Goal: Task Accomplishment & Management: Use online tool/utility

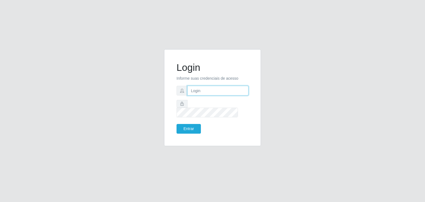
type input "[EMAIL_ADDRESS][DOMAIN_NAME]"
click at [238, 96] on input "jeison.arruda@sougrc.com" at bounding box center [217, 91] width 61 height 10
click at [183, 128] on button "Entrar" at bounding box center [189, 129] width 24 height 10
click at [186, 125] on button "Entrar" at bounding box center [189, 129] width 24 height 10
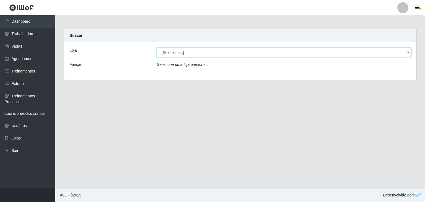
click at [186, 52] on select "[Selecione...] BomQueSó Agreste - Loja 1 BomQueSó Agreste - Loja 2 BomQueSó Agr…" at bounding box center [284, 53] width 254 height 10
select select "215"
click at [157, 48] on select "[Selecione...] BomQueSó Agreste - Loja 1 BomQueSó Agreste - Loja 2 BomQueSó Agr…" at bounding box center [284, 53] width 254 height 10
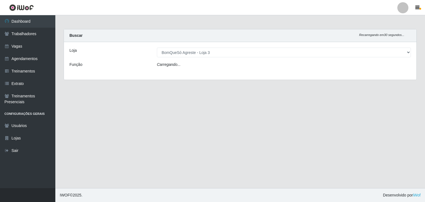
click at [222, 126] on main "Carregando... Buscar Recarregando em 30 segundos... Loja [Selecione...] BomQueS…" at bounding box center [240, 101] width 370 height 173
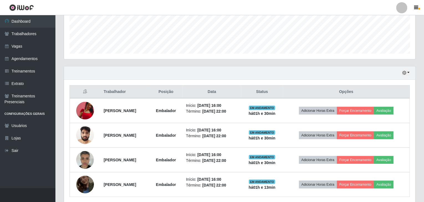
scroll to position [164, 0]
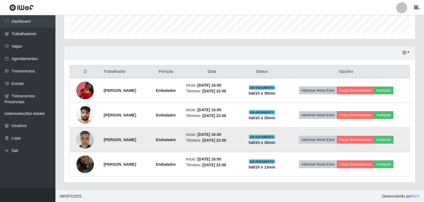
click at [83, 133] on img at bounding box center [85, 140] width 18 height 24
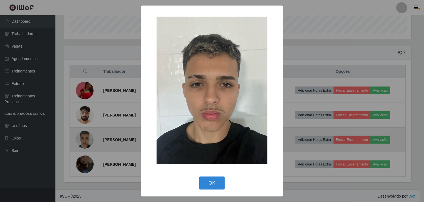
scroll to position [115, 349]
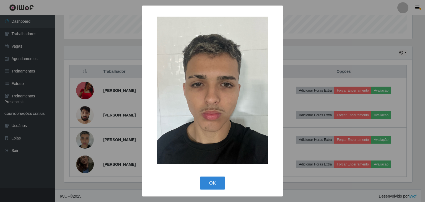
click at [316, 87] on div "× OK Cancel" at bounding box center [212, 101] width 425 height 202
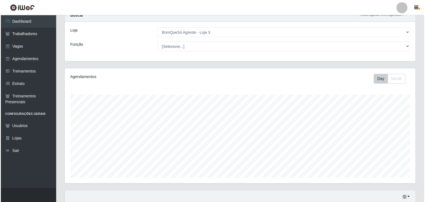
scroll to position [0, 0]
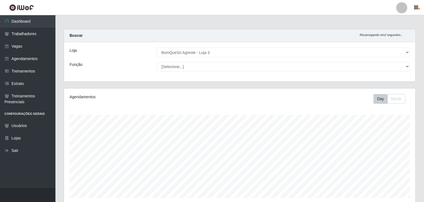
click at [406, 12] on link at bounding box center [401, 7] width 17 height 11
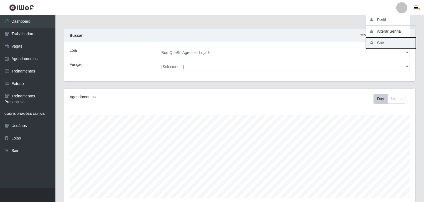
click at [400, 39] on button "Sair" at bounding box center [391, 42] width 50 height 11
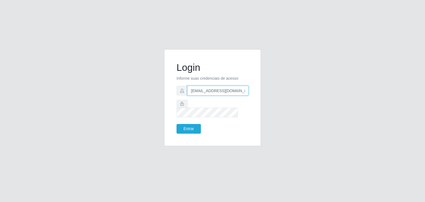
click at [232, 96] on input "jeison.arruda@sougrc.com" at bounding box center [217, 91] width 61 height 10
type input "jeisonrede@compras"
click at [180, 132] on div "Login Informe suas credenciais de acesso jeisonrede@compras Entrar" at bounding box center [212, 97] width 83 height 83
click at [184, 124] on button "Entrar" at bounding box center [189, 129] width 24 height 10
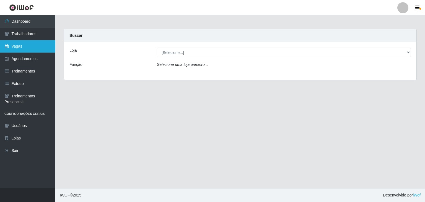
click at [25, 47] on link "Vagas" at bounding box center [27, 46] width 55 height 12
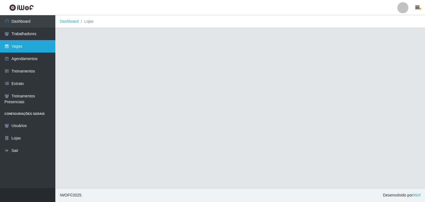
click at [33, 50] on link "Vagas" at bounding box center [27, 46] width 55 height 12
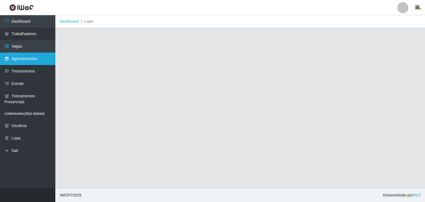
click at [20, 58] on link "Agendamentos" at bounding box center [27, 59] width 55 height 12
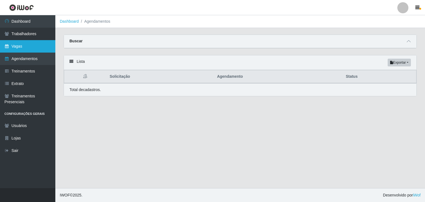
click at [15, 49] on link "Vagas" at bounding box center [27, 46] width 55 height 12
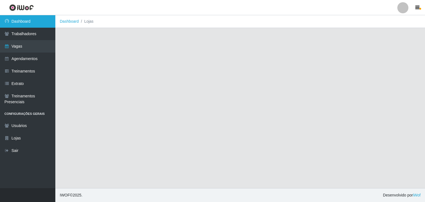
click at [22, 25] on link "Dashboard" at bounding box center [27, 21] width 55 height 12
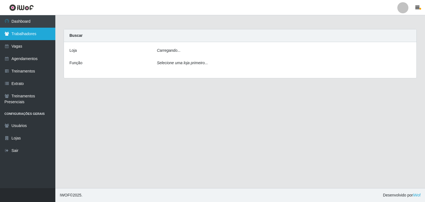
click at [22, 37] on link "Trabalhadores" at bounding box center [27, 34] width 55 height 12
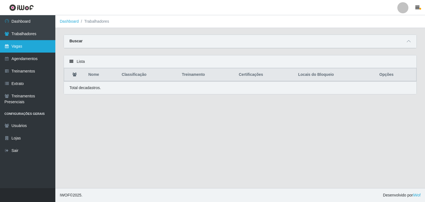
click at [17, 48] on link "Vagas" at bounding box center [27, 46] width 55 height 12
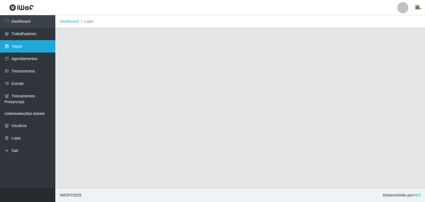
click at [6, 47] on icon at bounding box center [6, 46] width 5 height 4
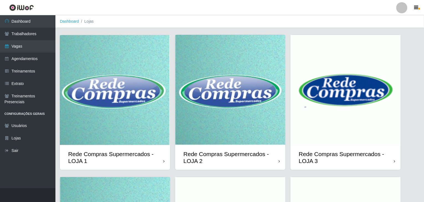
click at [214, 106] on img at bounding box center [230, 90] width 110 height 110
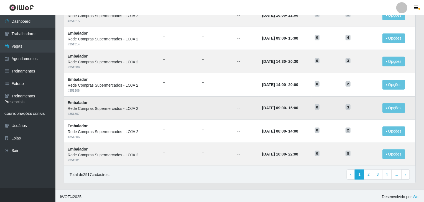
scroll to position [266, 0]
click at [372, 174] on link "2" at bounding box center [368, 174] width 9 height 10
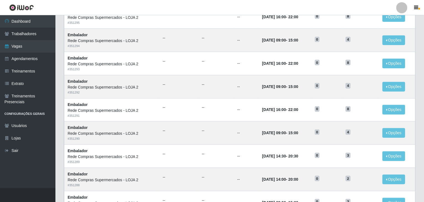
scroll to position [266, 0]
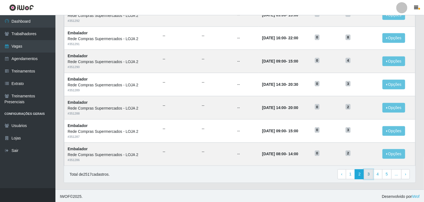
click at [367, 172] on link "3" at bounding box center [368, 174] width 9 height 10
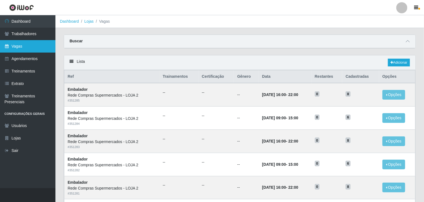
click at [17, 46] on link "Vagas" at bounding box center [27, 46] width 55 height 12
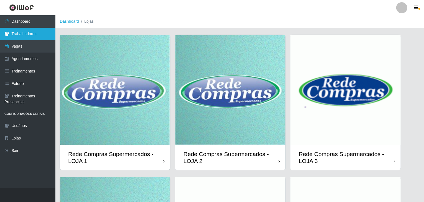
click at [12, 29] on link "Trabalhadores" at bounding box center [27, 34] width 55 height 12
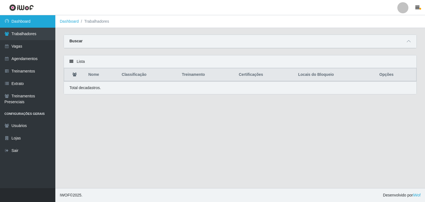
click at [39, 18] on link "Dashboard" at bounding box center [27, 21] width 55 height 12
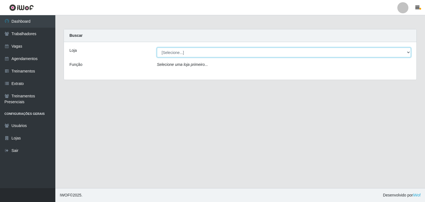
click at [185, 53] on select "[Selecione...] Rede Compras Supermercados - LOJA 1 Rede Compras Supermercados -…" at bounding box center [284, 53] width 254 height 10
select select "161"
click at [157, 48] on select "[Selecione...] Rede Compras Supermercados - LOJA 1 Rede Compras Supermercados -…" at bounding box center [284, 53] width 254 height 10
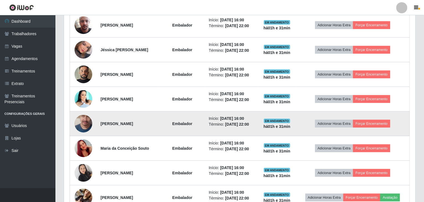
scroll to position [312, 0]
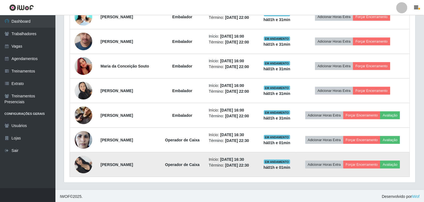
click at [83, 161] on img at bounding box center [83, 165] width 18 height 18
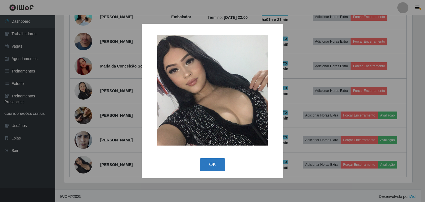
drag, startPoint x: 223, startPoint y: 160, endPoint x: 156, endPoint y: 151, distance: 68.0
click at [223, 160] on button "OK" at bounding box center [213, 164] width 26 height 13
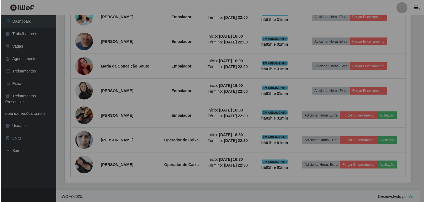
scroll to position [115, 351]
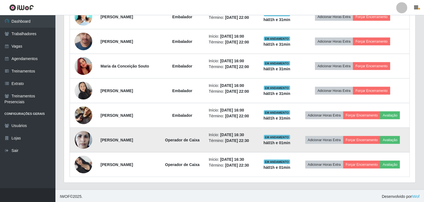
click at [78, 136] on img at bounding box center [83, 140] width 18 height 24
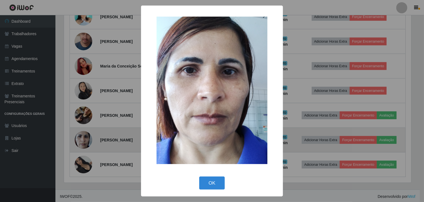
scroll to position [115, 349]
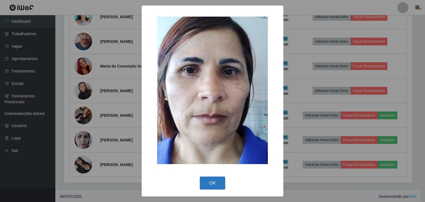
click at [210, 185] on button "OK" at bounding box center [213, 183] width 26 height 13
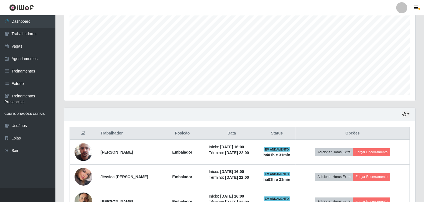
scroll to position [138, 0]
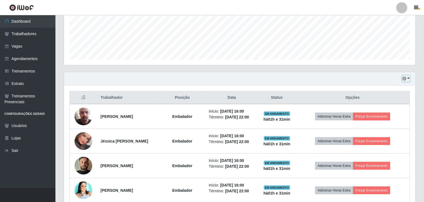
click at [405, 79] on icon "button" at bounding box center [404, 79] width 4 height 4
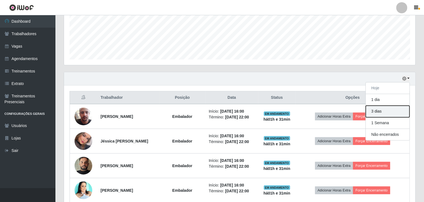
click at [396, 109] on button "3 dias" at bounding box center [387, 112] width 44 height 12
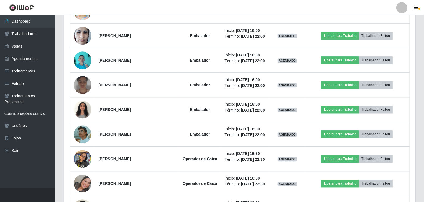
scroll to position [664, 0]
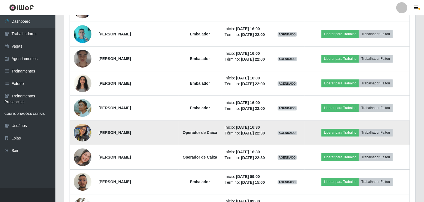
click at [76, 131] on img at bounding box center [83, 133] width 18 height 24
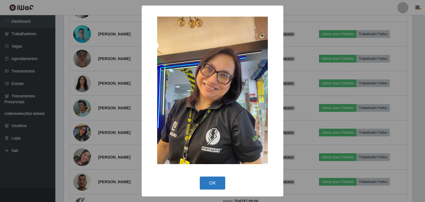
click at [218, 177] on button "OK" at bounding box center [213, 183] width 26 height 13
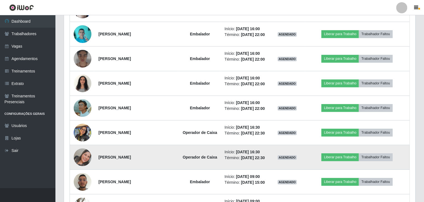
scroll to position [115, 351]
click at [81, 155] on img at bounding box center [83, 157] width 18 height 18
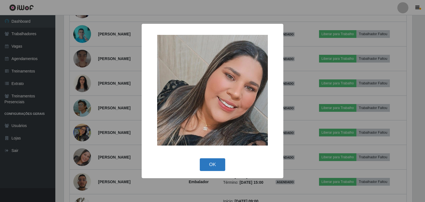
click at [212, 167] on button "OK" at bounding box center [213, 164] width 26 height 13
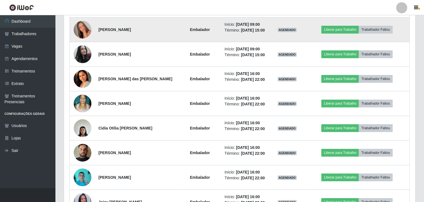
scroll to position [0, 0]
